Goal: Contribute content: Add original content to the website for others to see

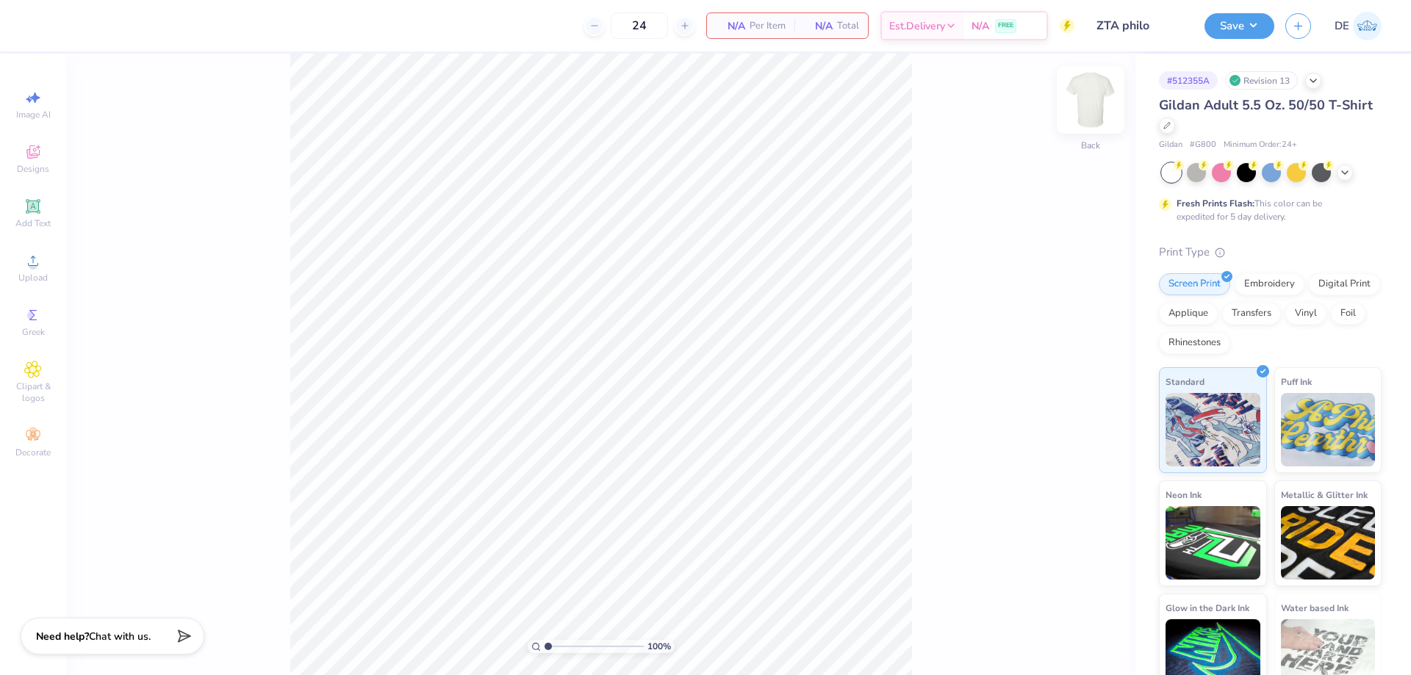
click at [1087, 97] on img at bounding box center [1090, 100] width 59 height 59
click at [46, 266] on div "Upload" at bounding box center [32, 267] width 51 height 43
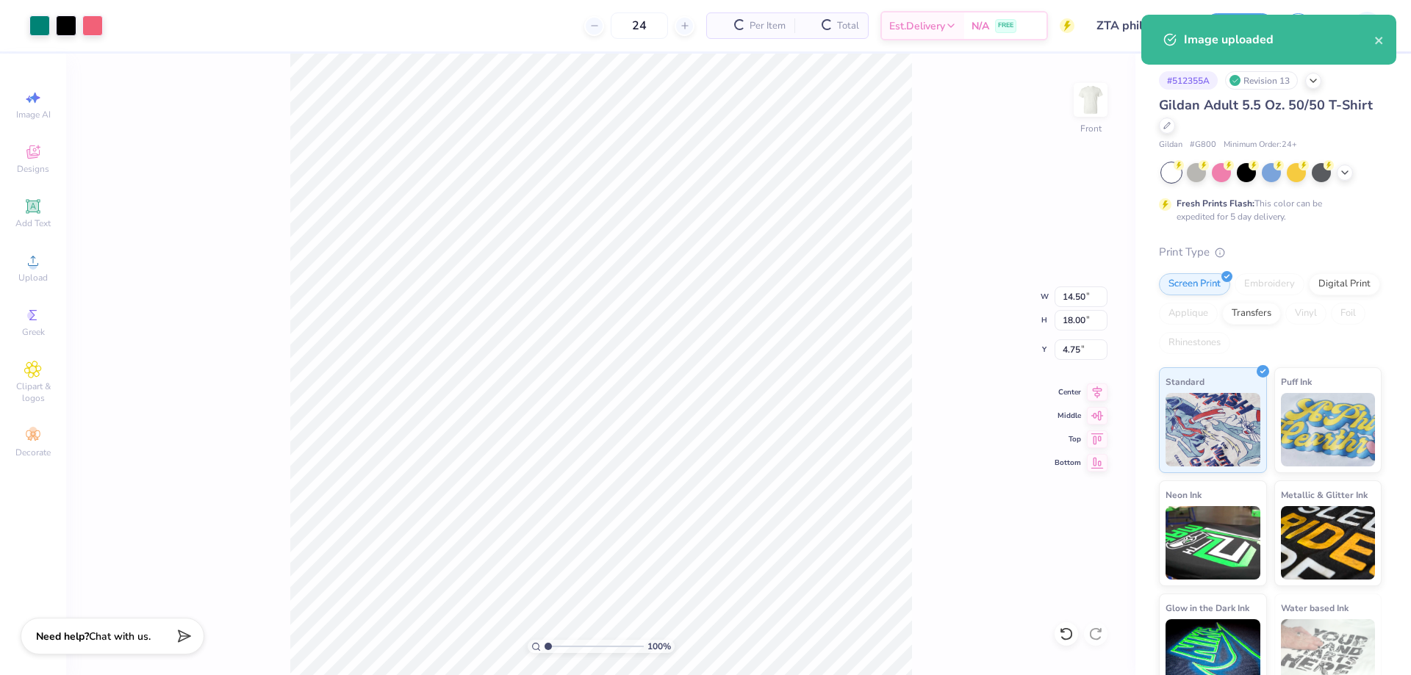
click at [1061, 331] on div "100 % Front W 14.50 14.50 " H 18.00 18.00 " Y 4.75 4.75 " Center Middle Top Bot…" at bounding box center [600, 365] width 1069 height 622
click at [1062, 324] on div "100 % Front W 14.50 H 18.00 Y 4.75 Center Middle Top Bottom" at bounding box center [600, 365] width 1069 height 622
click at [1065, 303] on input "14.50" at bounding box center [1080, 297] width 53 height 21
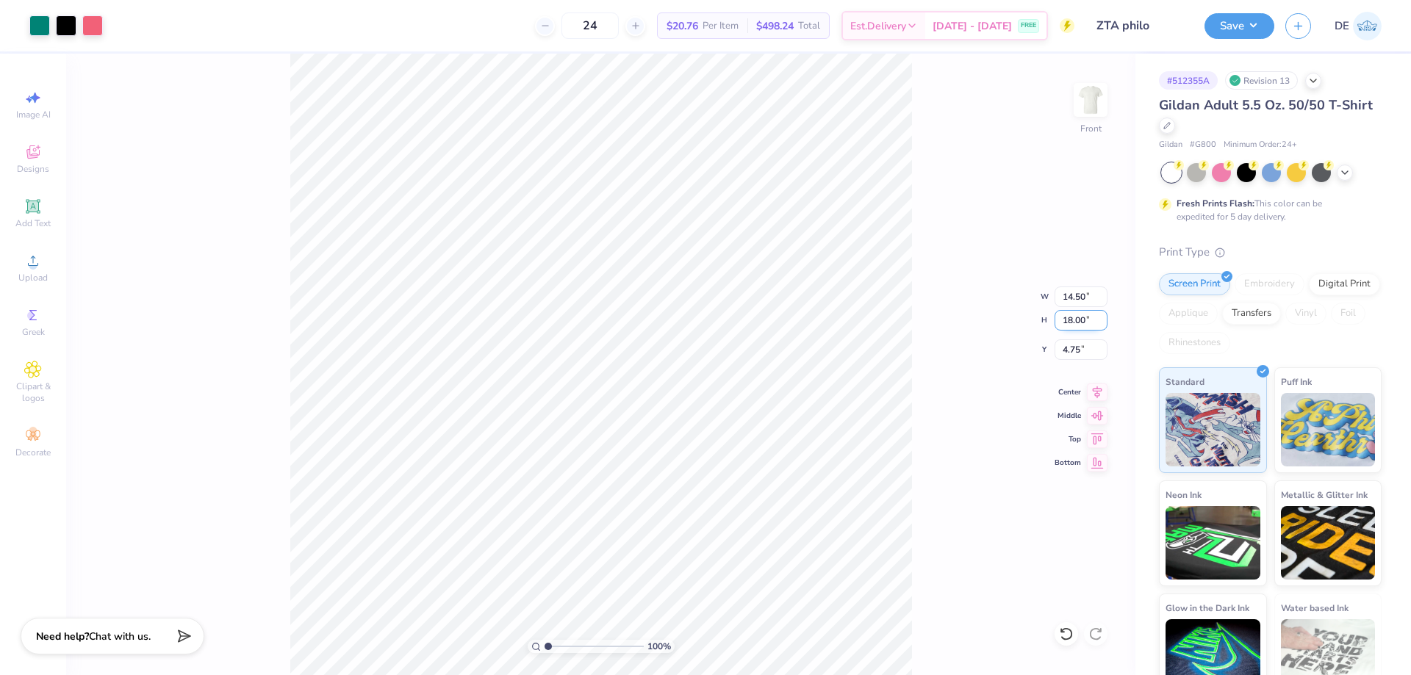
click at [1061, 322] on input "18.00" at bounding box center [1080, 320] width 53 height 21
type input "15"
type input "12.08"
type input "15.00"
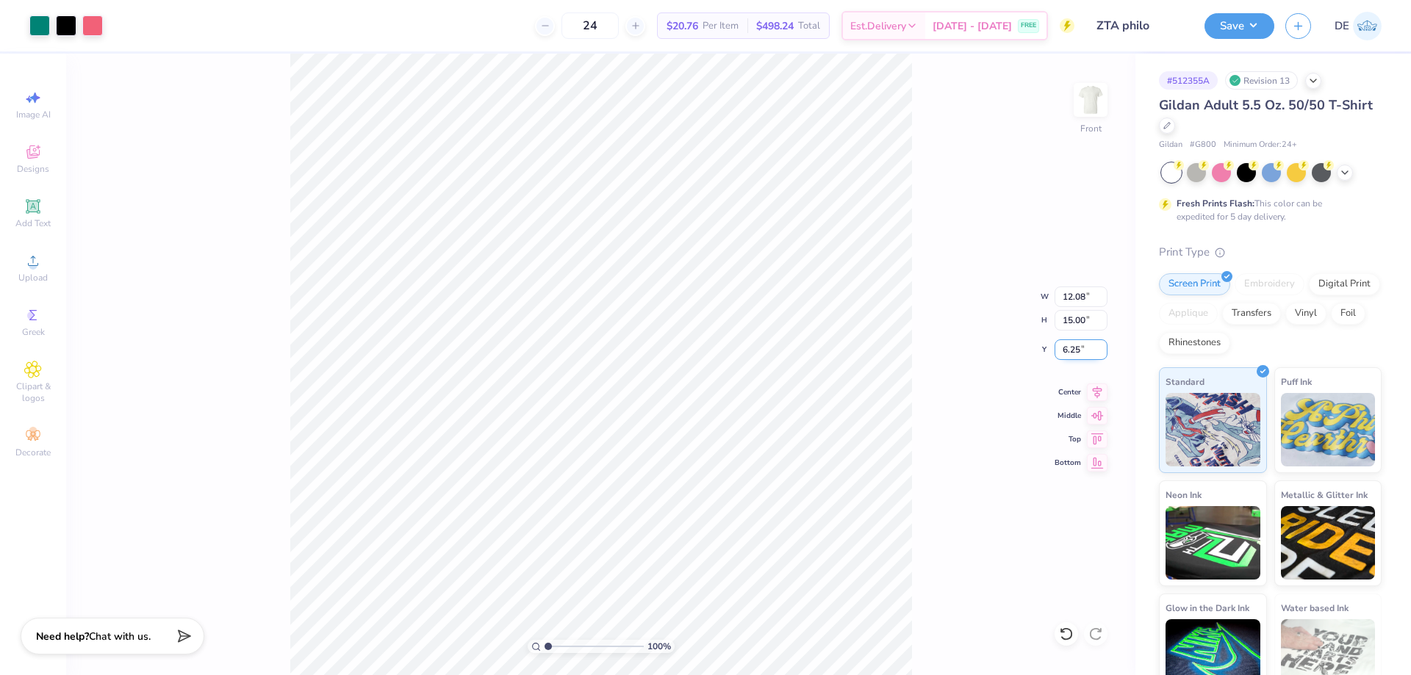
click at [1067, 350] on input "6.25" at bounding box center [1080, 349] width 53 height 21
type input "3.00"
click at [950, 320] on div "100 % Front W 12.08 12.08 " H 15.00 15.00 " Y 3.00 3.00 " Center Middle Top Bot…" at bounding box center [600, 365] width 1069 height 622
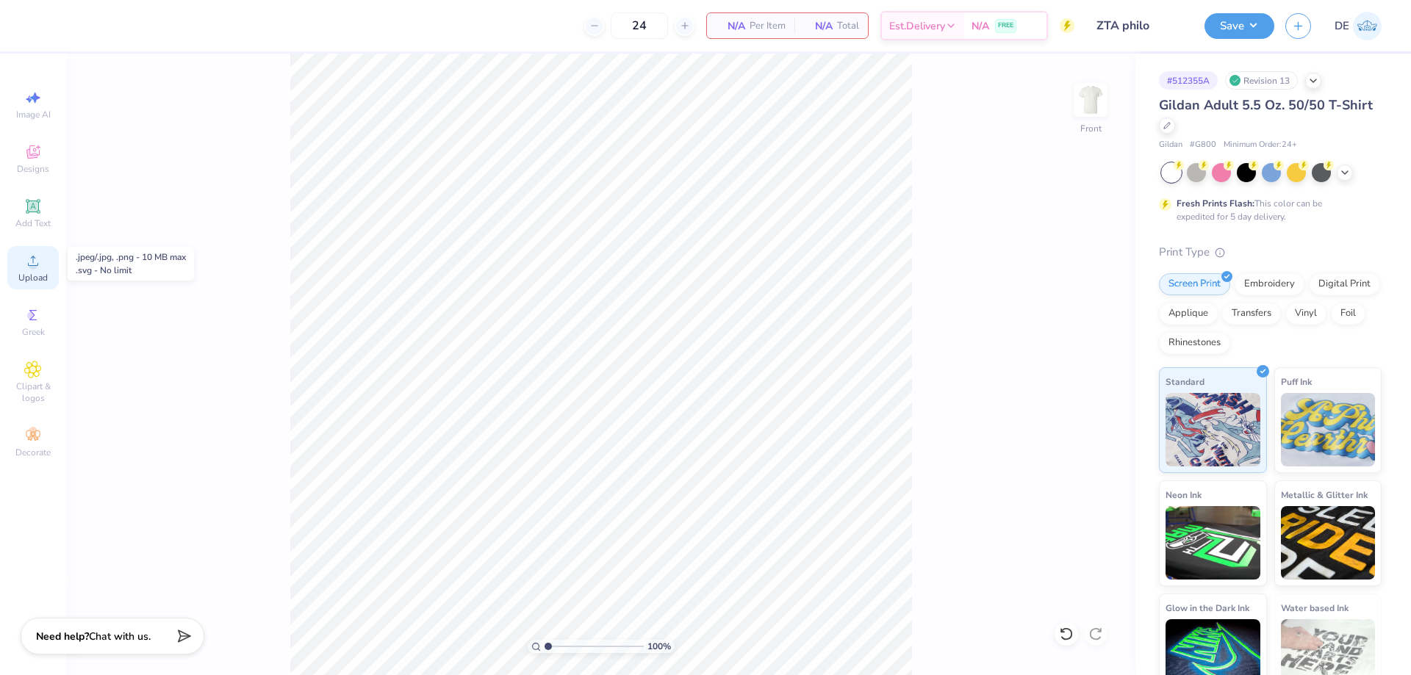
click at [32, 250] on div "Upload" at bounding box center [32, 267] width 51 height 43
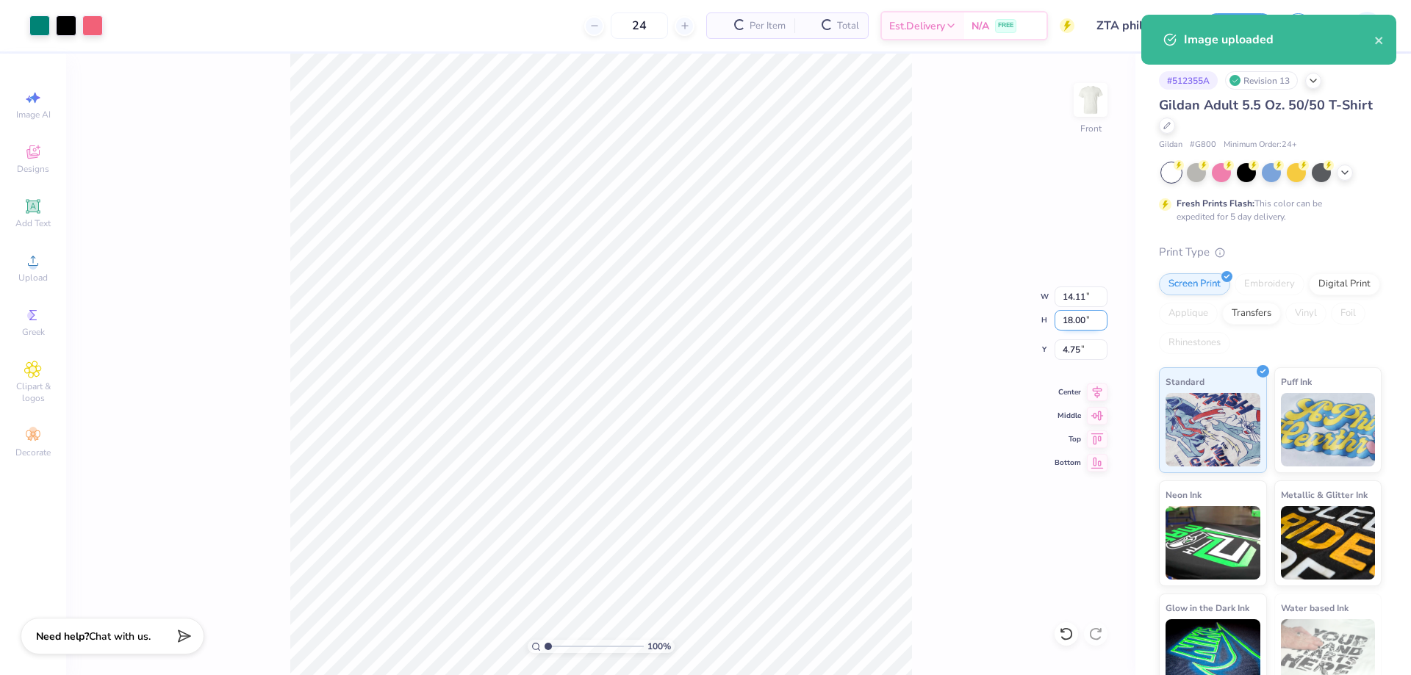
click at [1066, 323] on input "18.00" at bounding box center [1080, 320] width 53 height 21
click at [1077, 323] on input "14" at bounding box center [1080, 320] width 53 height 21
click at [1077, 323] on input "141" at bounding box center [1080, 320] width 53 height 21
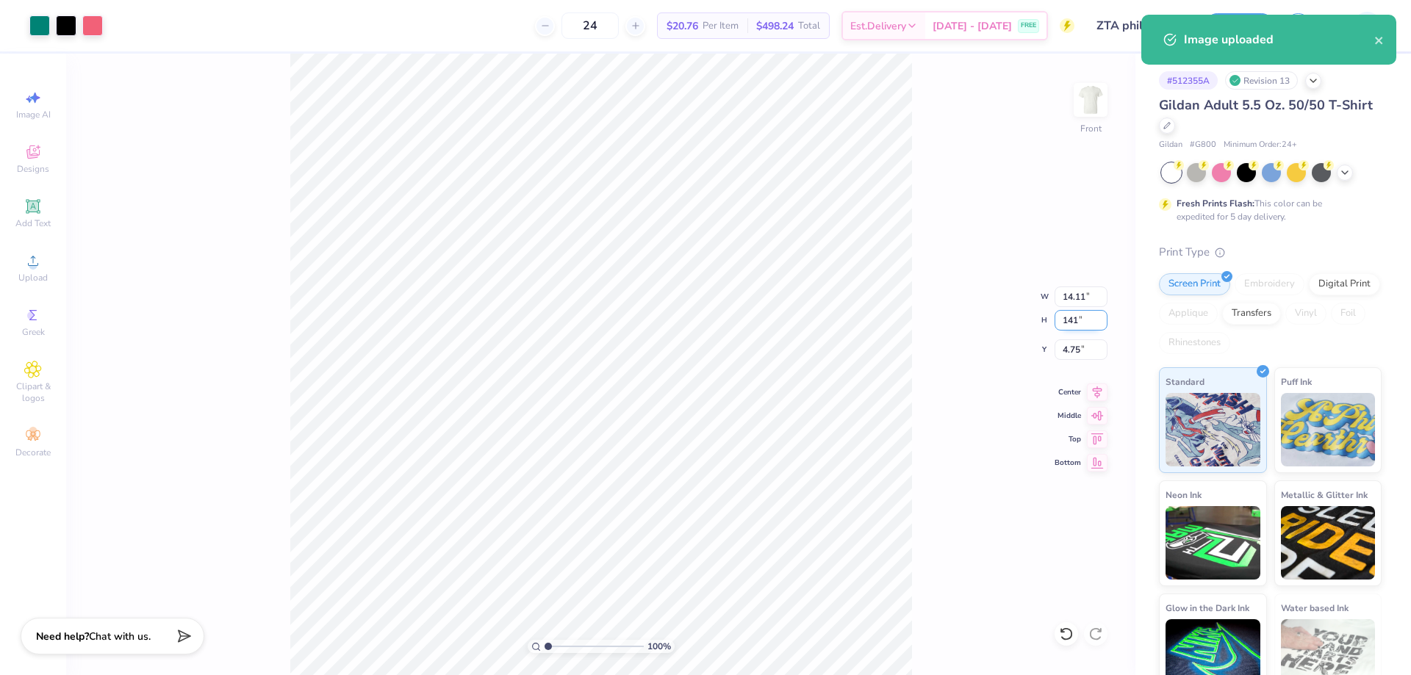
click at [1077, 323] on input "141" at bounding box center [1080, 320] width 53 height 21
type input "15"
click at [1075, 358] on input "4.75" at bounding box center [1080, 349] width 53 height 21
click at [1075, 357] on input "4.75" at bounding box center [1080, 349] width 53 height 21
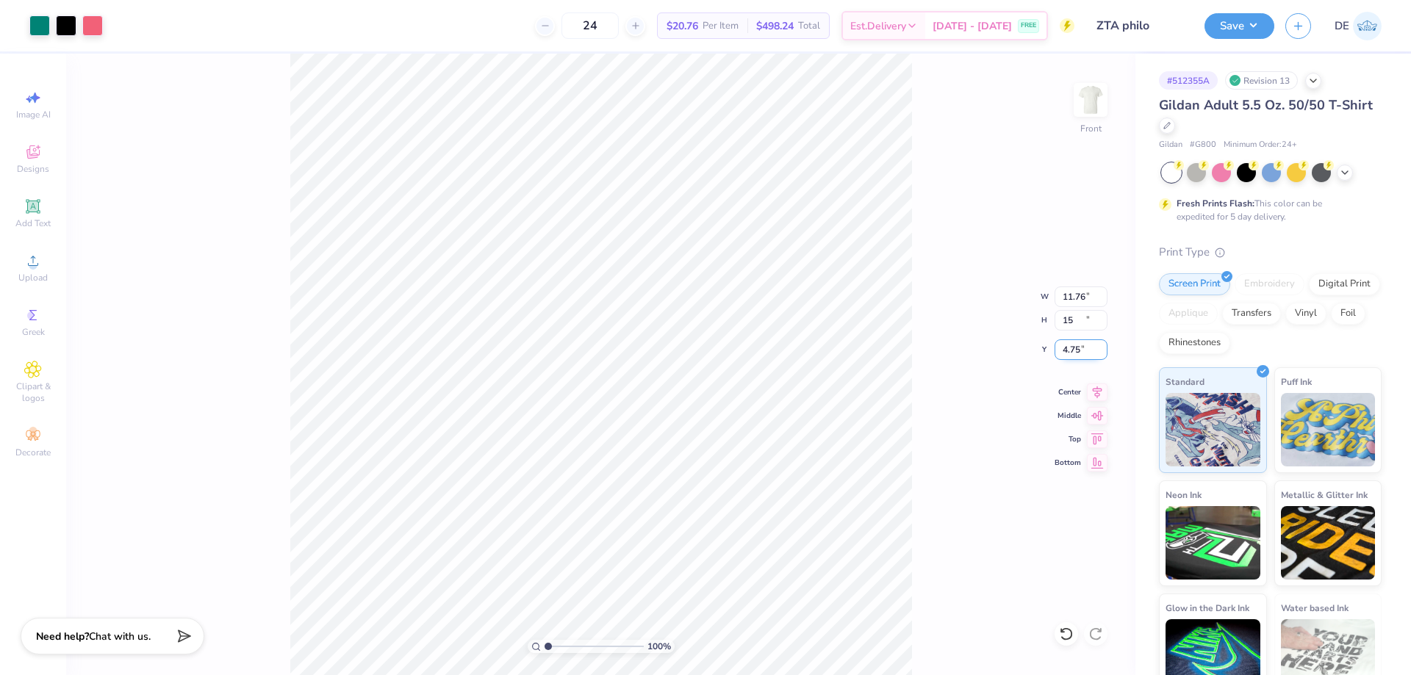
type input "11.76"
type input "15.00"
click at [1074, 351] on input "6.25" at bounding box center [1080, 349] width 53 height 21
type input "3.00"
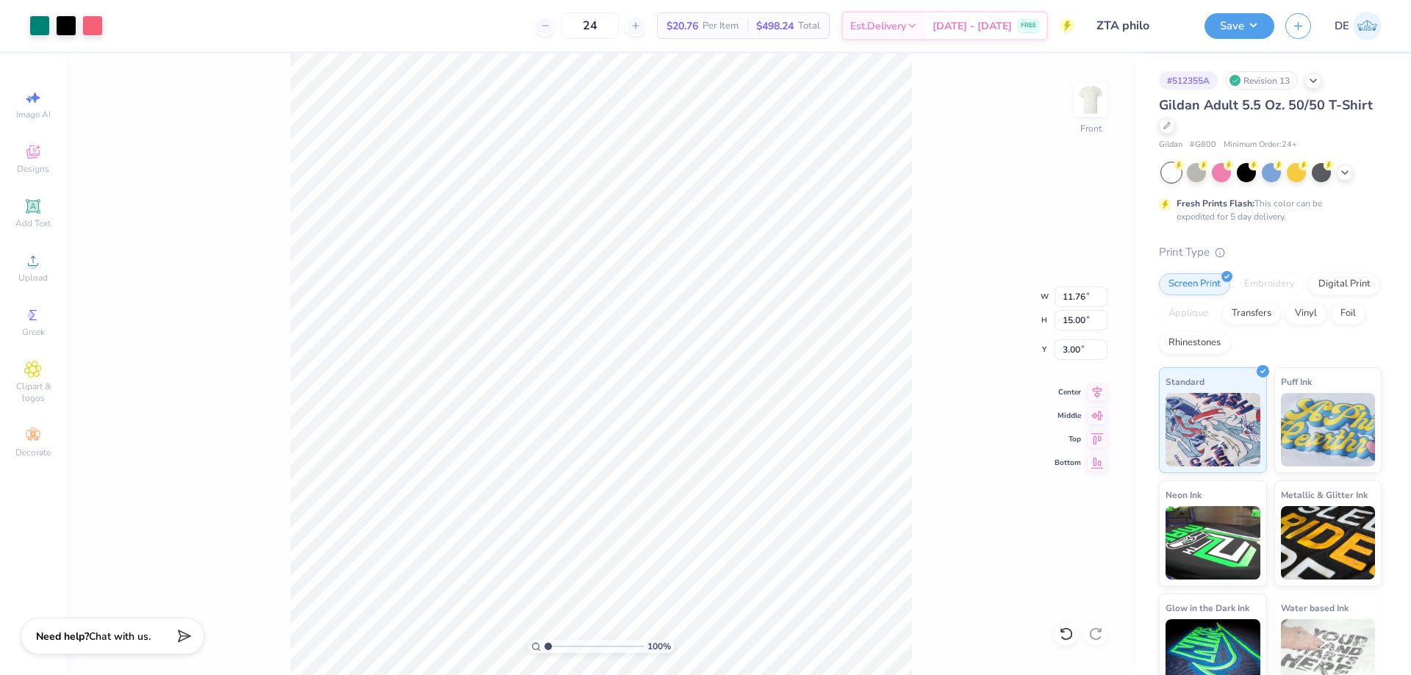
click at [941, 351] on div "100 % Front W 11.76 11.76 " H 15.00 15.00 " Y 3.00 3.00 " Center Middle Top Bot…" at bounding box center [600, 365] width 1069 height 622
type input "1"
drag, startPoint x: 550, startPoint y: 644, endPoint x: 463, endPoint y: 627, distance: 89.0
click at [544, 640] on input "range" at bounding box center [593, 646] width 99 height 13
click at [1203, 19] on div "Art colors 24 $20.76 Per Item $498.24 Total Est. Delivery [DATE] - [DATE] FREE …" at bounding box center [705, 25] width 1411 height 51
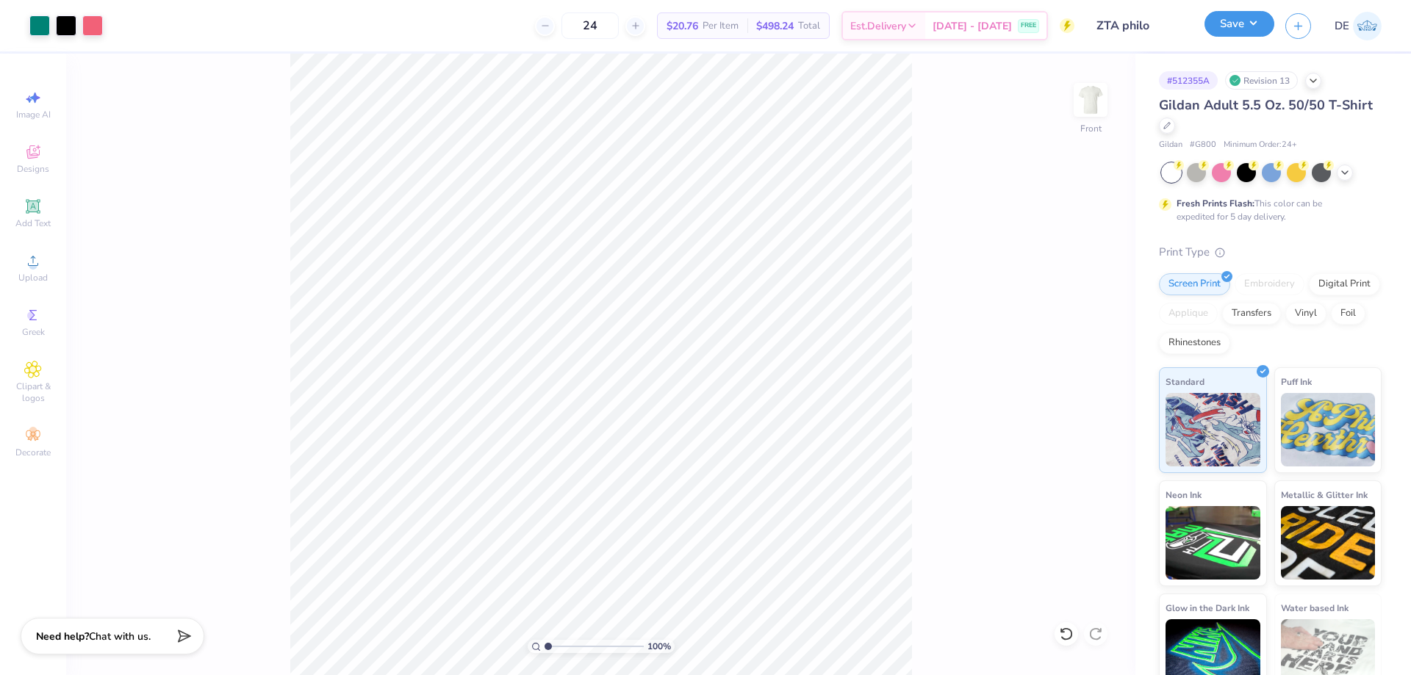
click at [1228, 19] on button "Save" at bounding box center [1239, 24] width 70 height 26
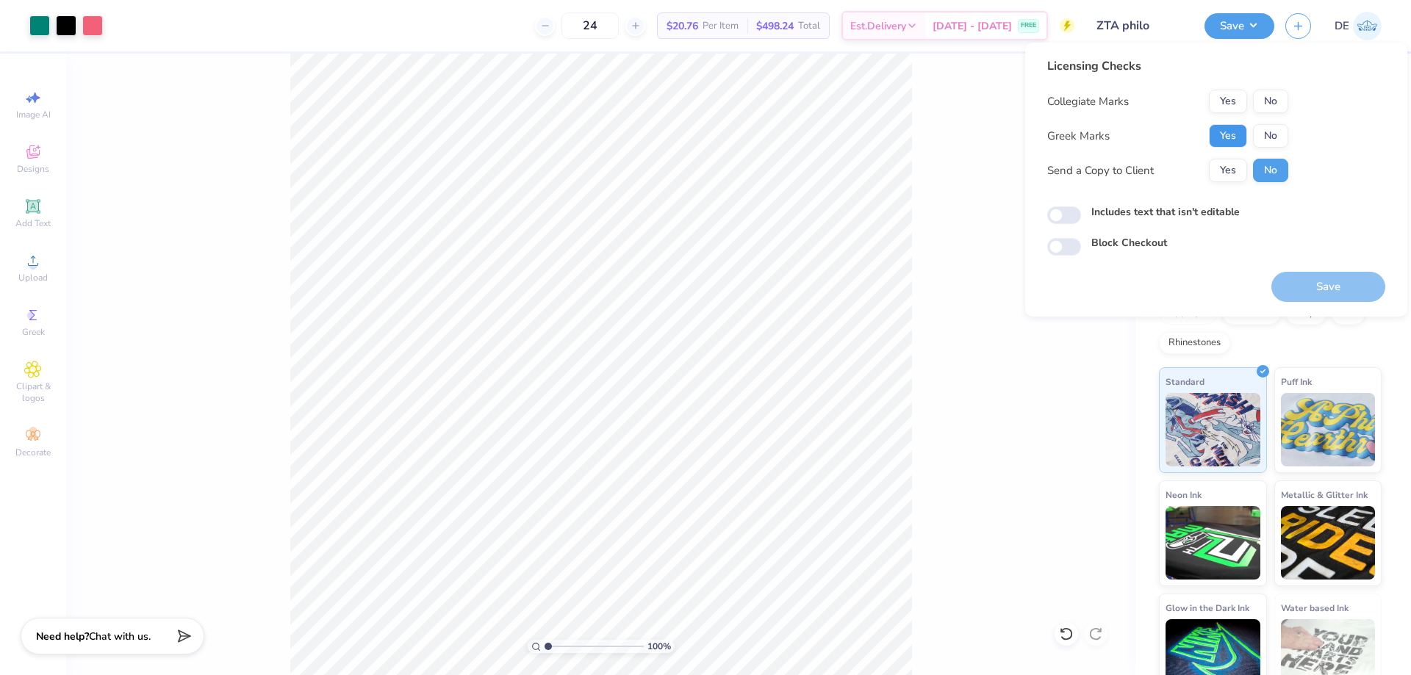
click at [1228, 134] on button "Yes" at bounding box center [1228, 136] width 38 height 24
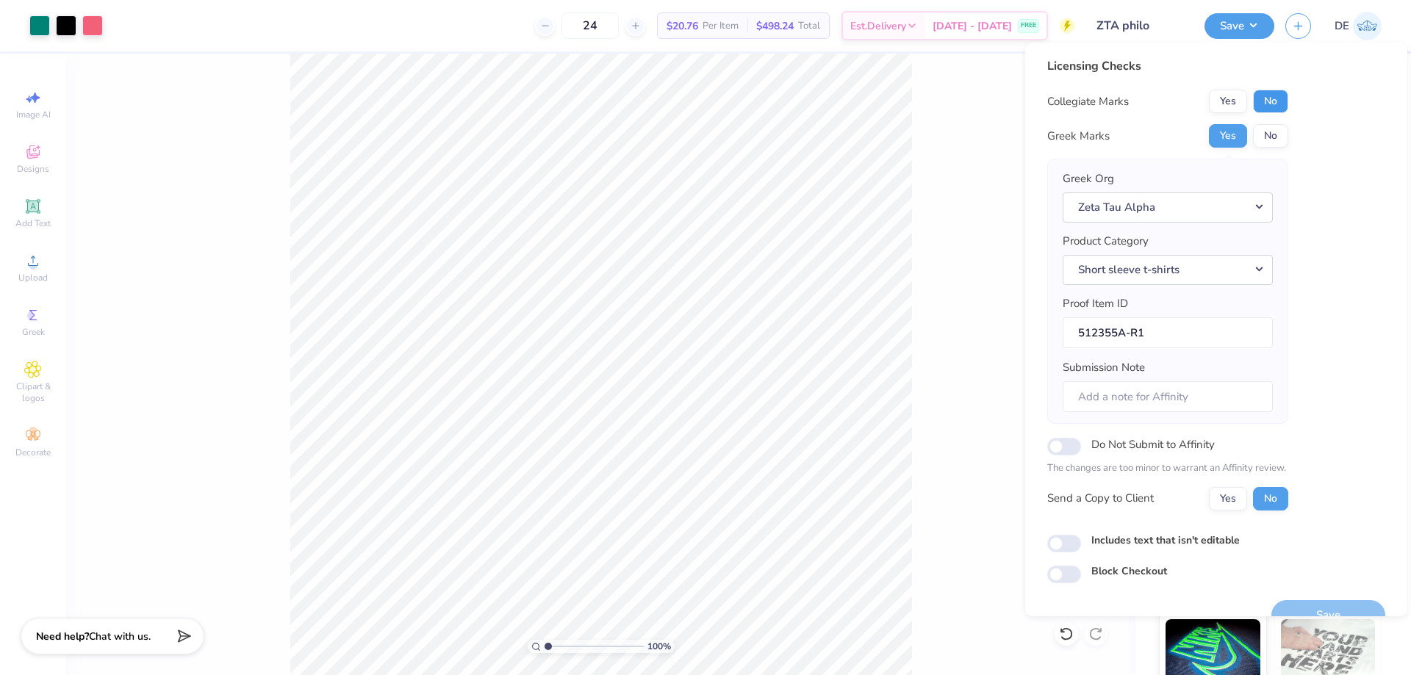
click at [1279, 101] on button "No" at bounding box center [1270, 102] width 35 height 24
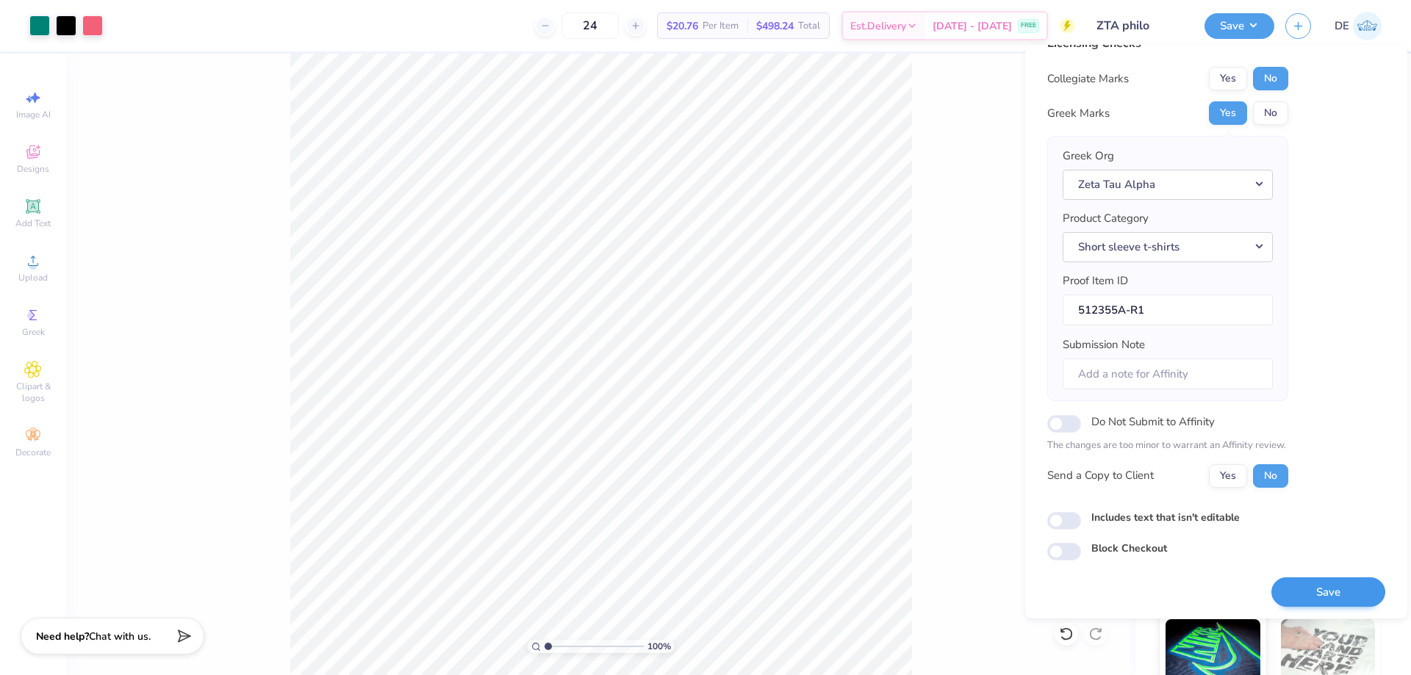
scroll to position [28, 0]
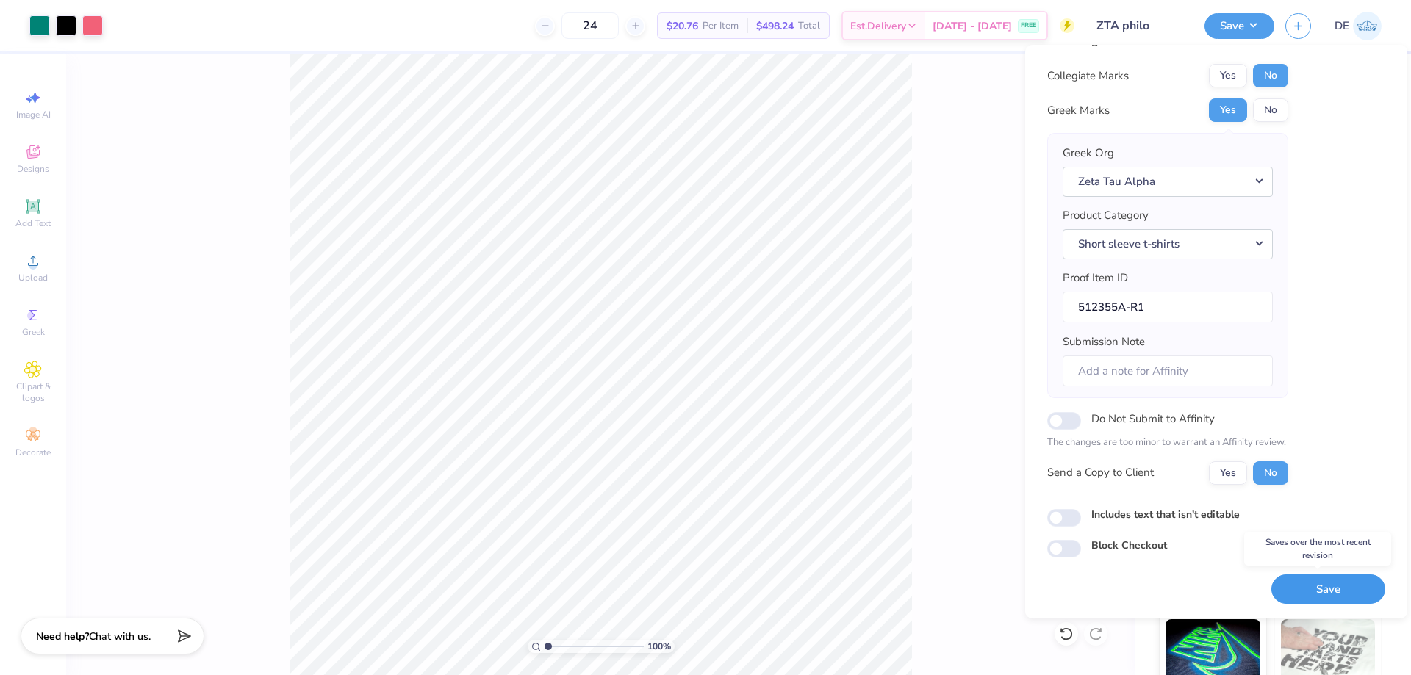
click at [1320, 589] on button "Save" at bounding box center [1328, 590] width 114 height 30
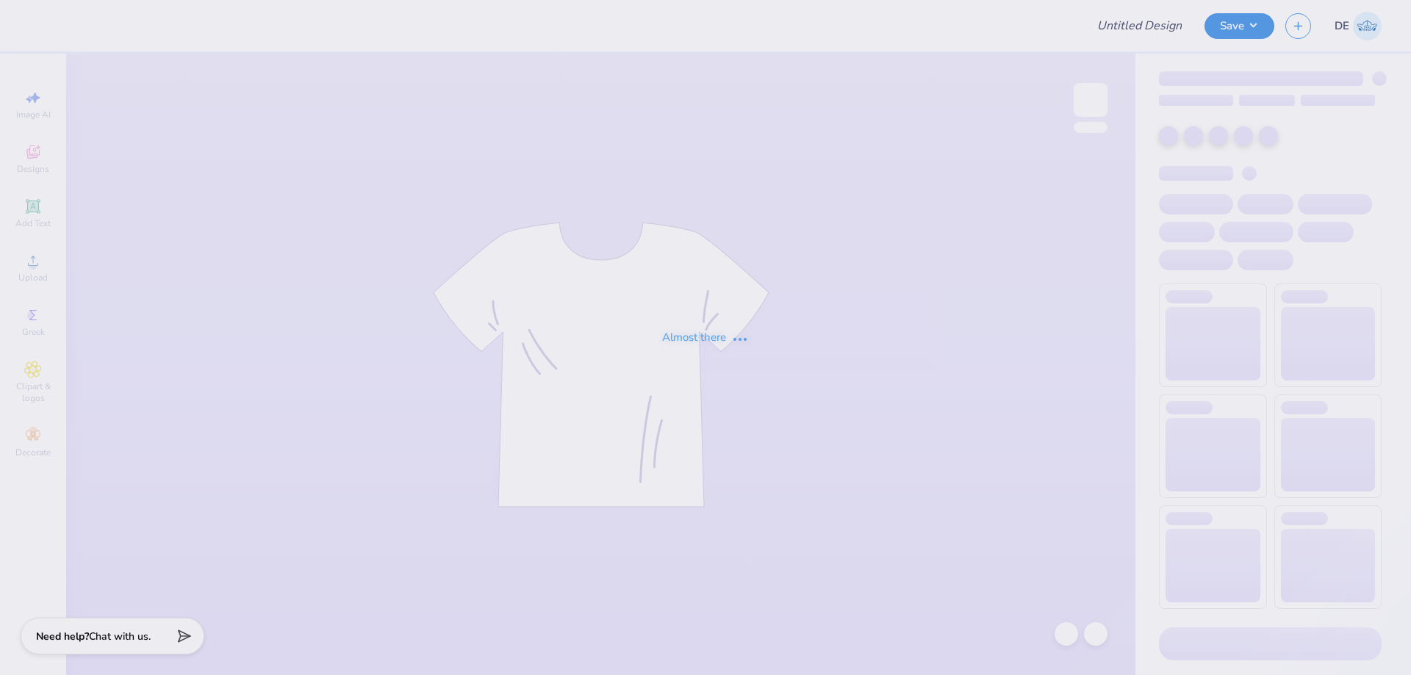
type input "Tees"
